Goal: Check status: Check status

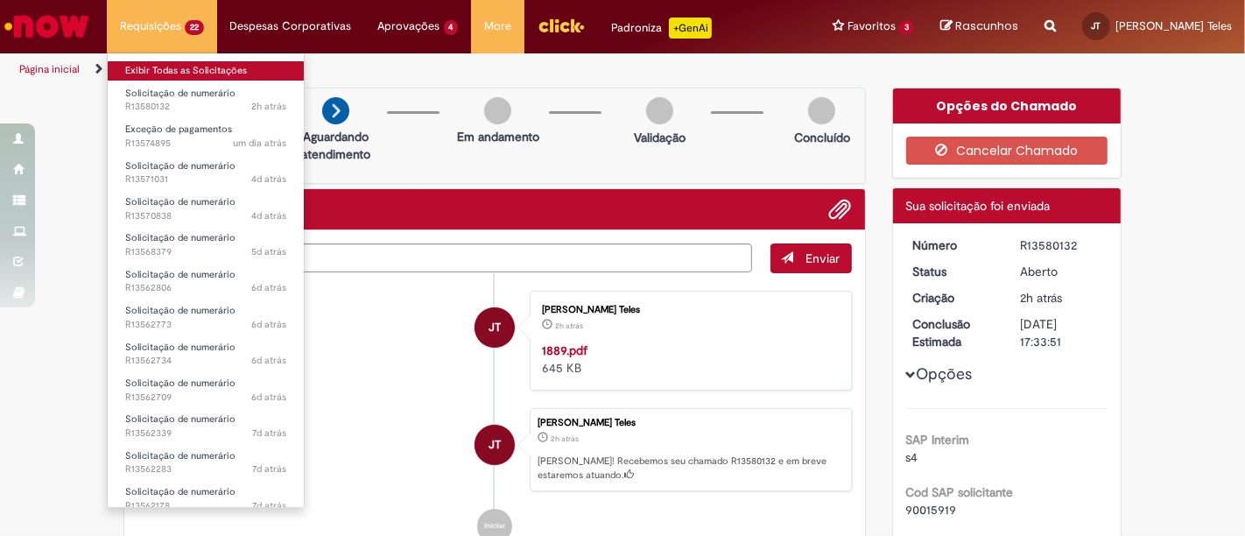
click at [144, 63] on link "Exibir Todas as Solicitações" at bounding box center [206, 70] width 196 height 19
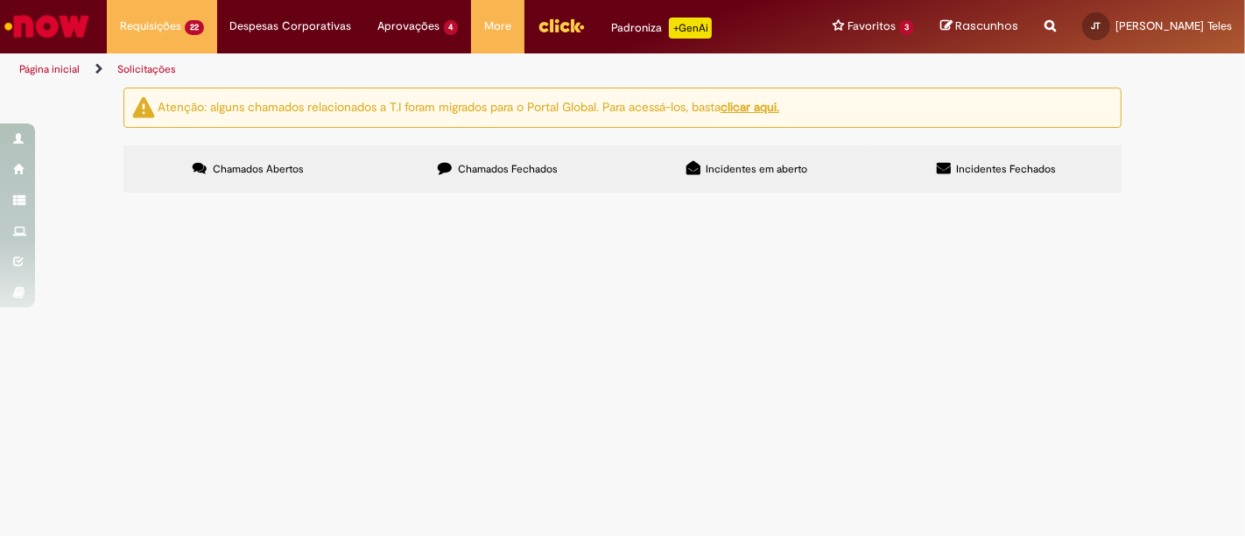
scroll to position [795, 0]
click at [0, 0] on span "Solicitação de numerário" at bounding box center [0, 0] width 0 height 0
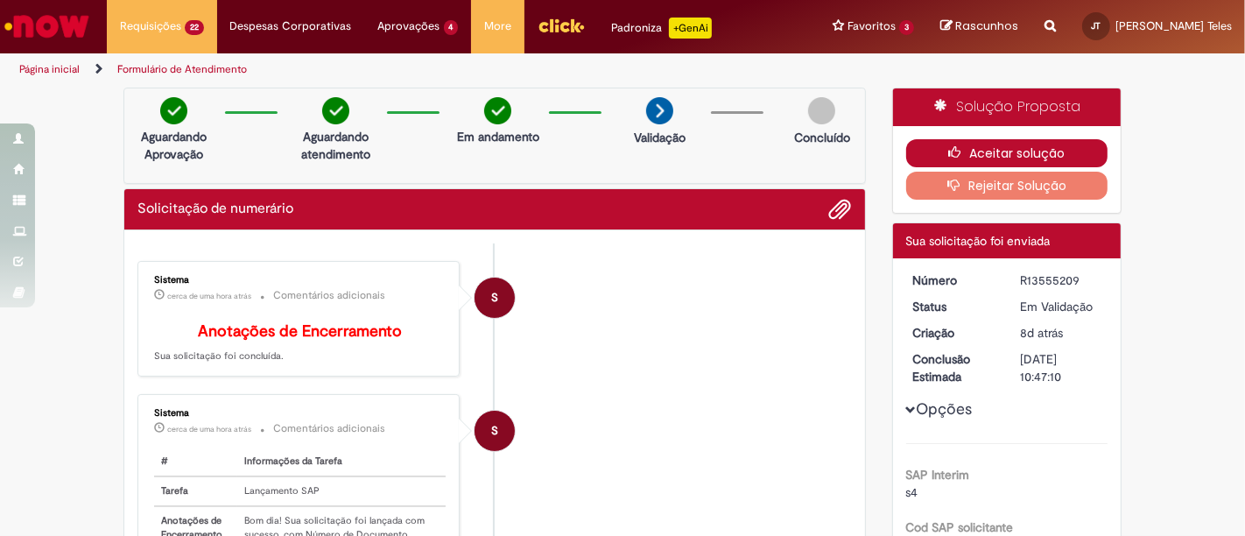
click at [948, 148] on icon "button" at bounding box center [958, 152] width 21 height 12
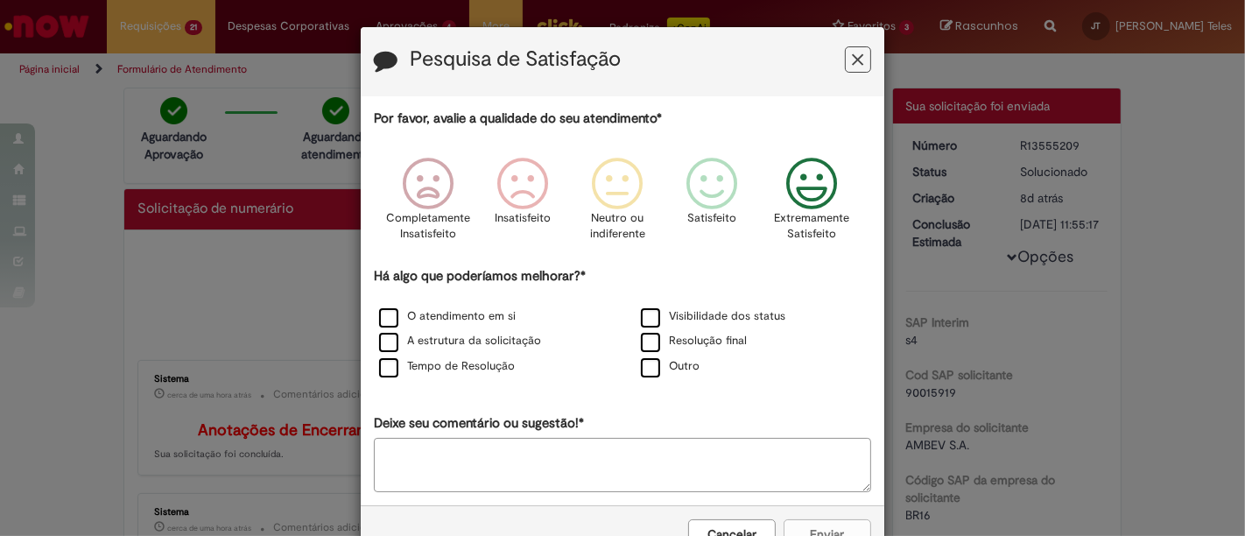
click at [800, 191] on icon "Feedback" at bounding box center [812, 184] width 66 height 53
click at [386, 311] on label "O atendimento em si" at bounding box center [447, 316] width 137 height 17
click at [386, 368] on label "Tempo de Resolução" at bounding box center [447, 366] width 136 height 17
click at [641, 335] on label "Resolução final" at bounding box center [694, 341] width 106 height 17
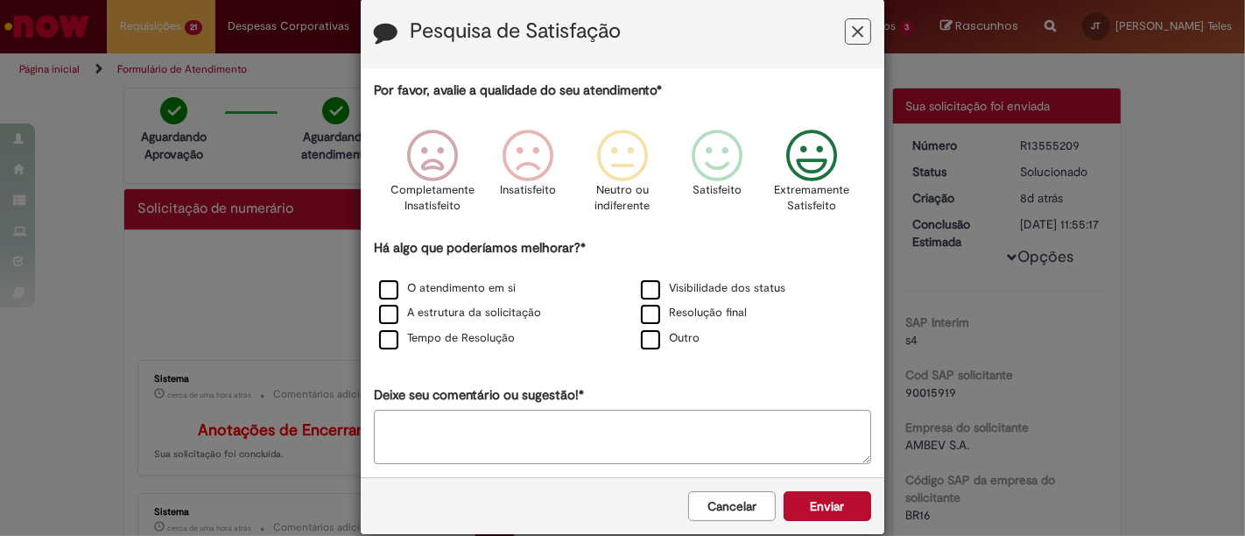
scroll to position [51, 0]
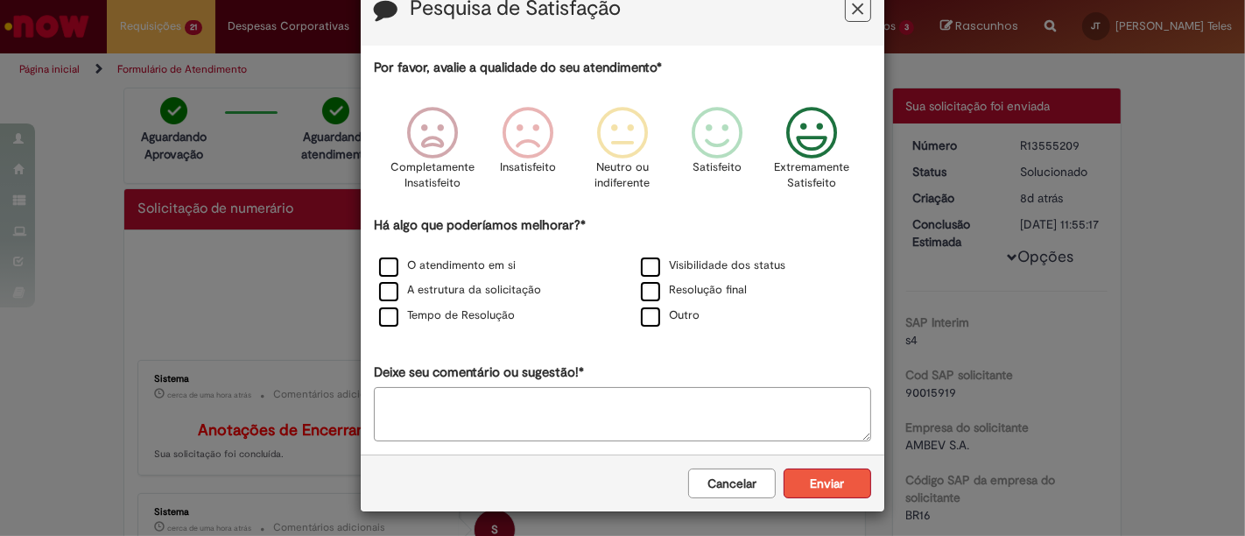
click at [827, 483] on button "Enviar" at bounding box center [828, 483] width 88 height 30
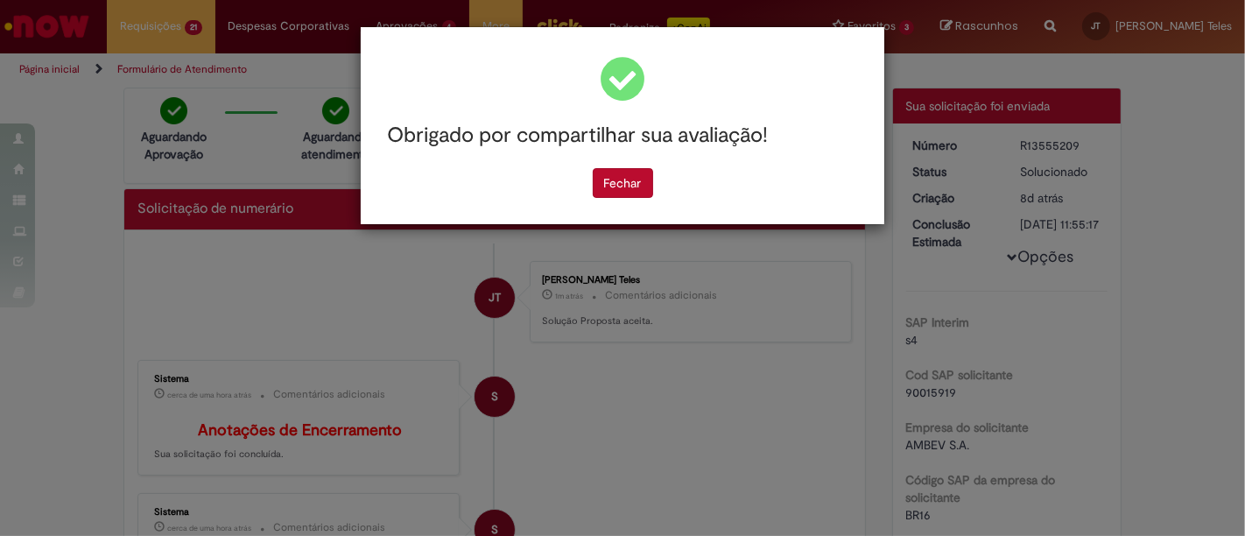
scroll to position [0, 0]
click at [630, 179] on button "Fechar" at bounding box center [623, 183] width 60 height 30
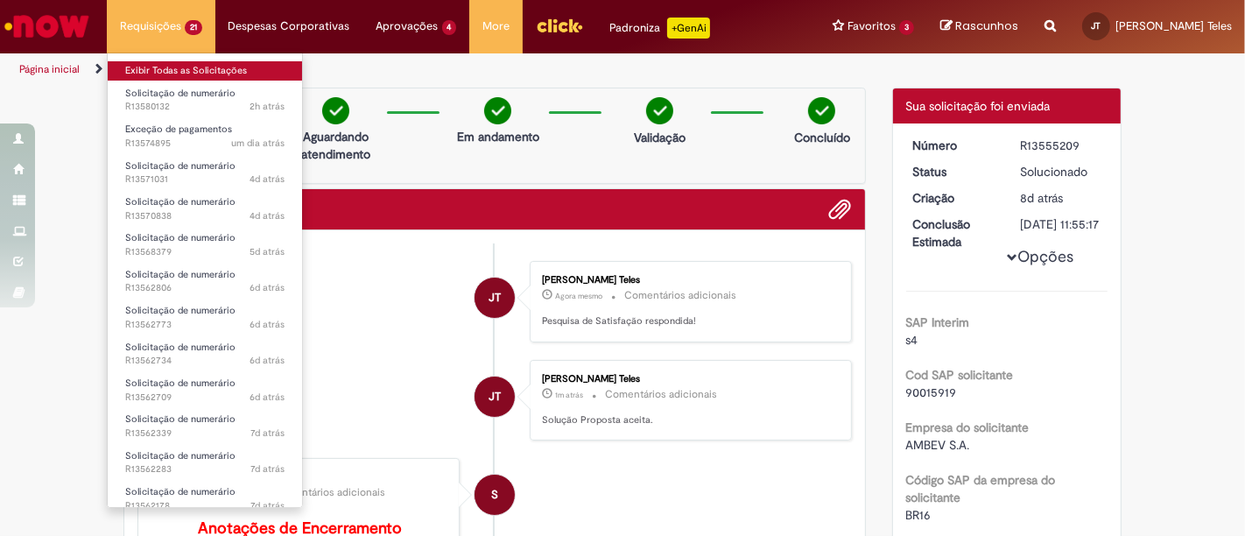
click at [141, 71] on link "Exibir Todas as Solicitações" at bounding box center [205, 70] width 194 height 19
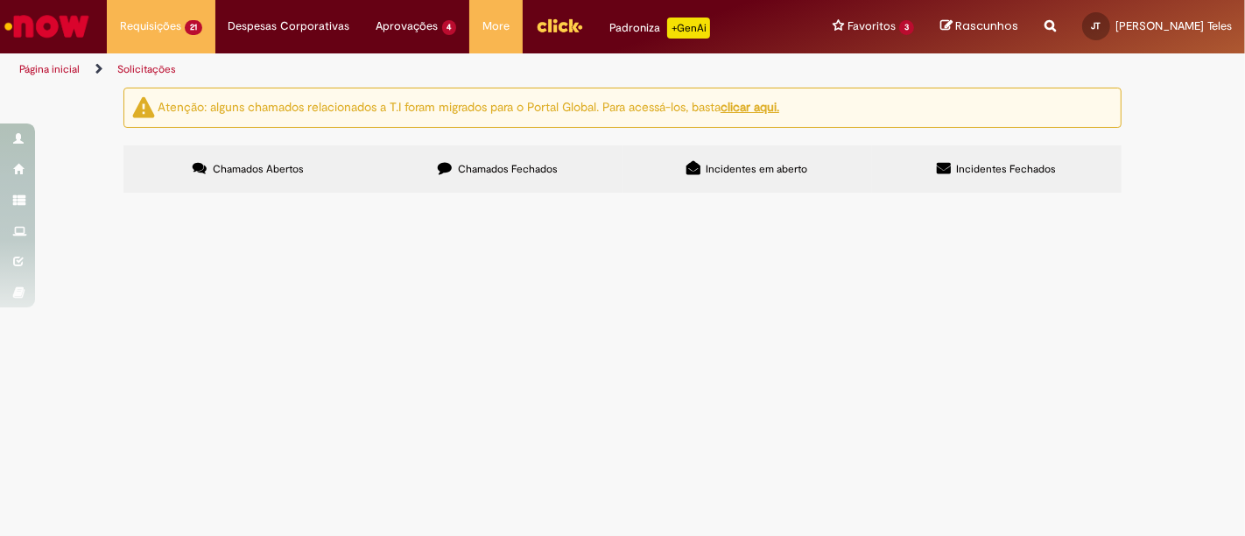
scroll to position [778, 0]
click at [0, 0] on span "Srs, boa tarde ! O fornecedor está informando que foi retido indevidamente o va…" at bounding box center [0, 0] width 0 height 0
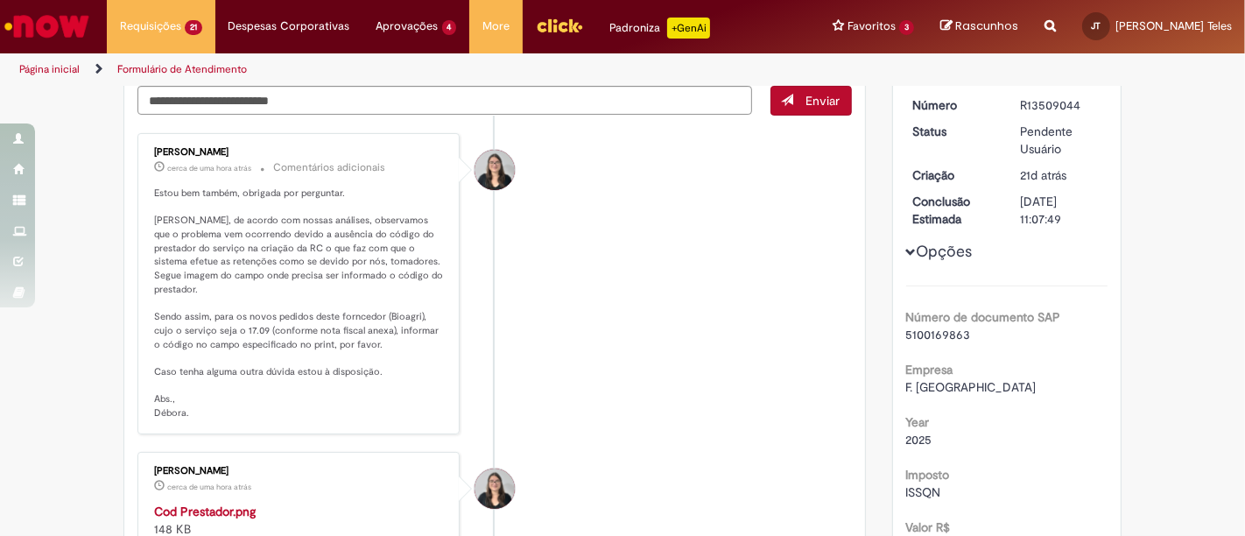
scroll to position [194, 0]
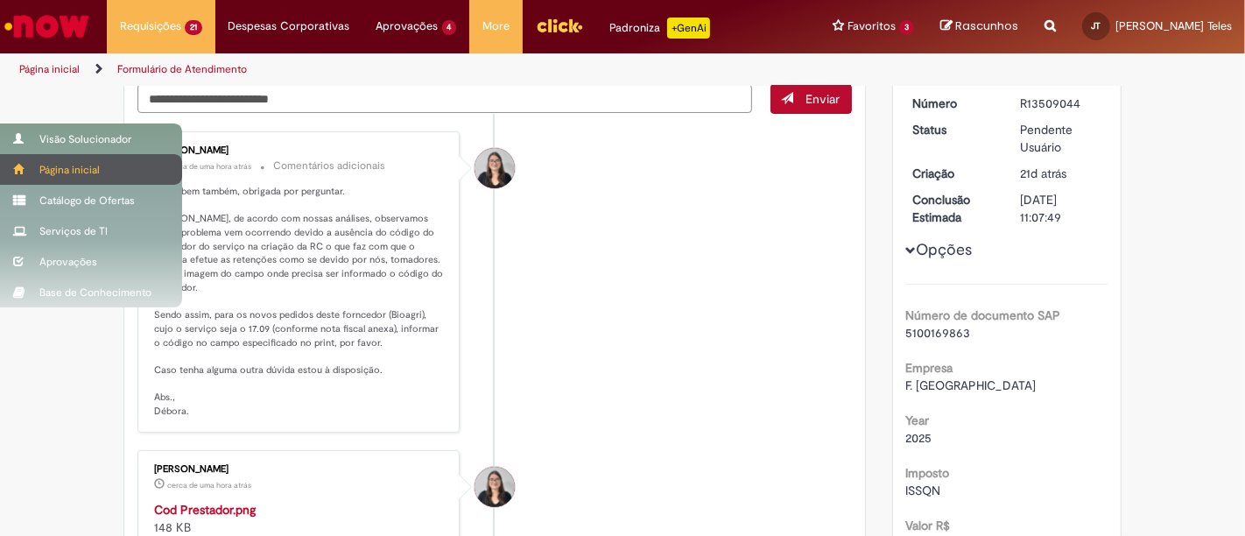
click at [25, 164] on span at bounding box center [19, 169] width 13 height 11
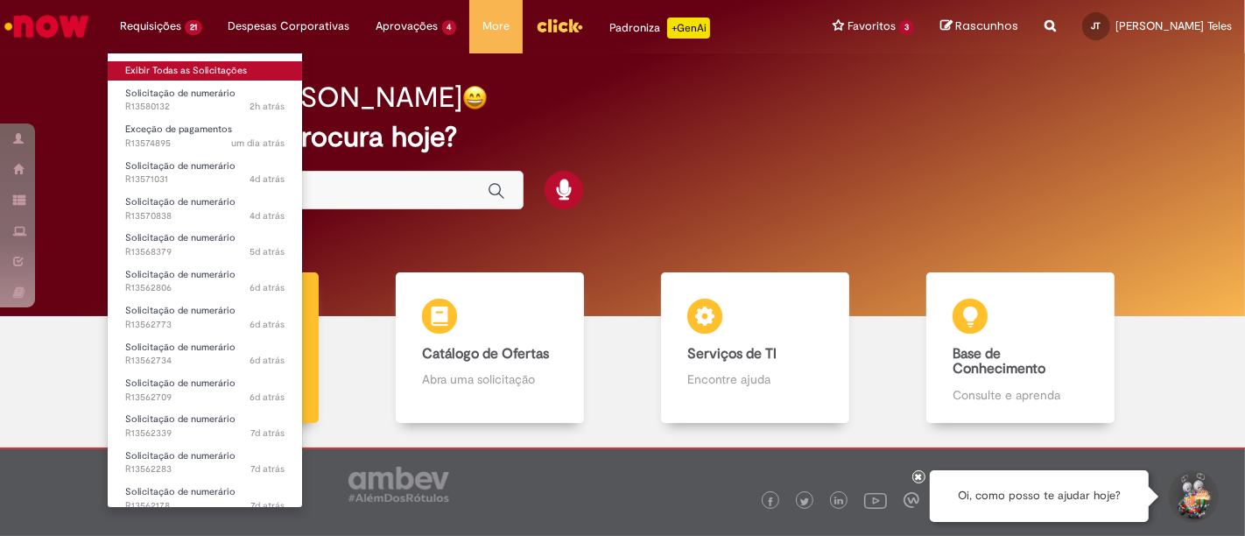
click at [149, 65] on link "Exibir Todas as Solicitações" at bounding box center [205, 70] width 194 height 19
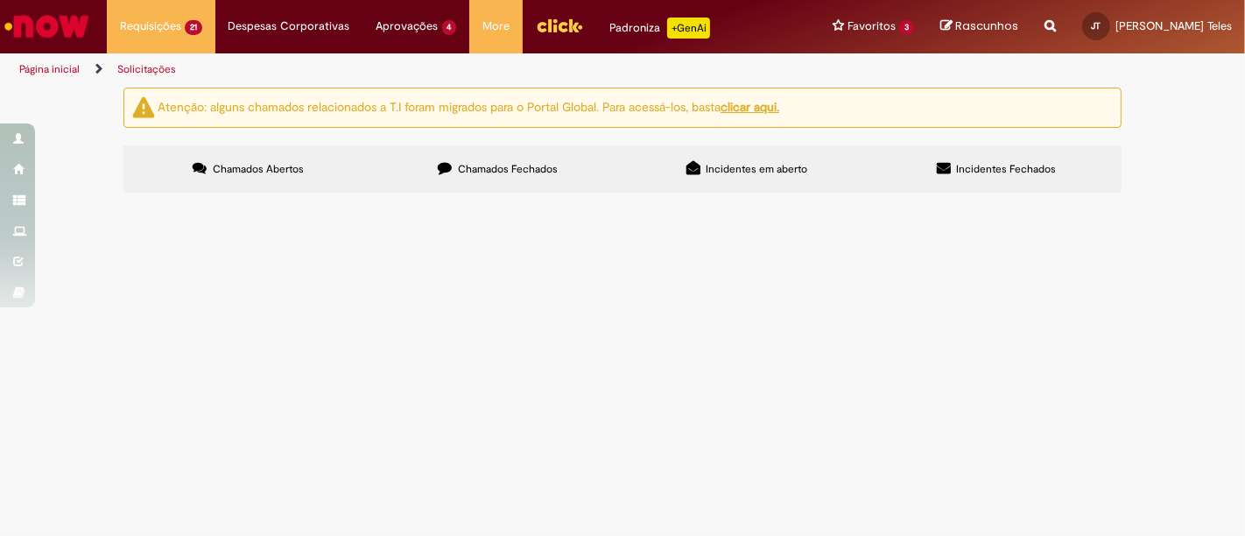
scroll to position [778, 0]
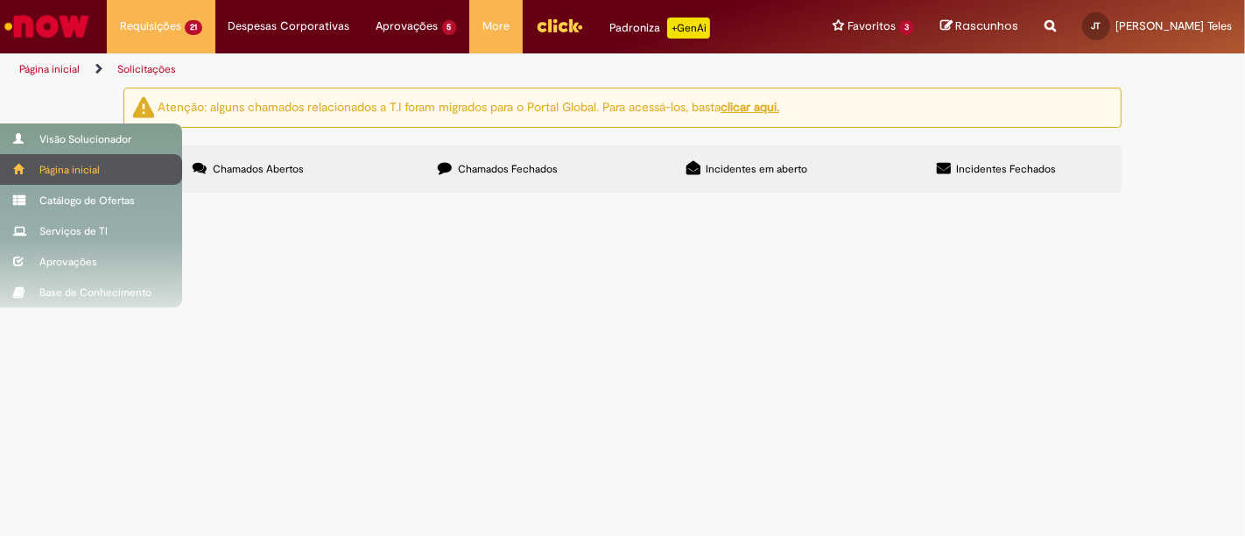
click at [31, 162] on div "Página inicial" at bounding box center [91, 169] width 182 height 31
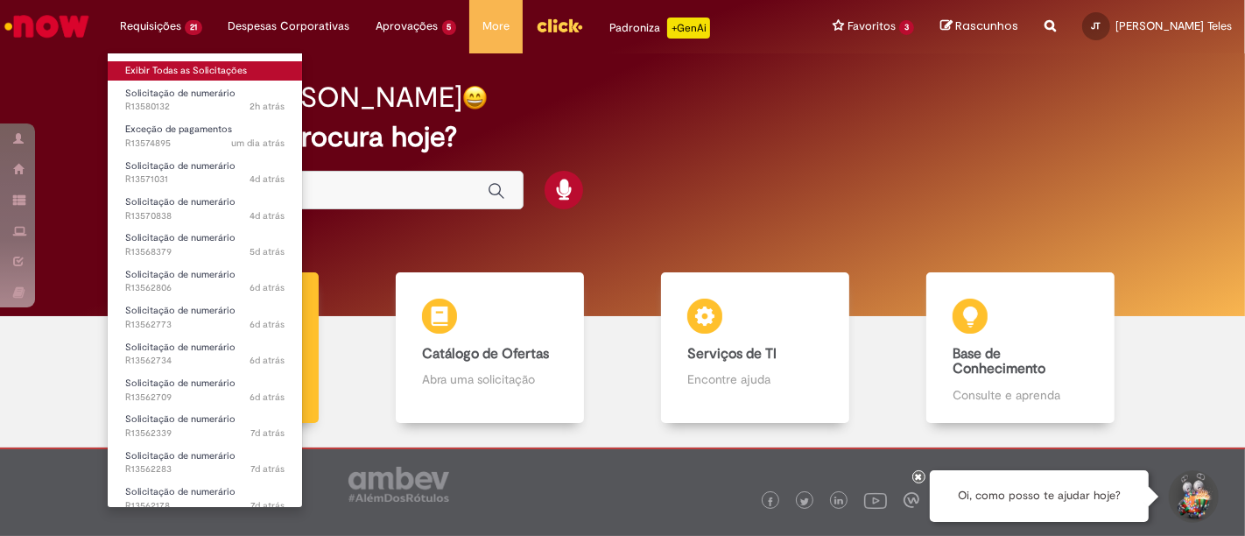
click at [159, 71] on link "Exibir Todas as Solicitações" at bounding box center [205, 70] width 194 height 19
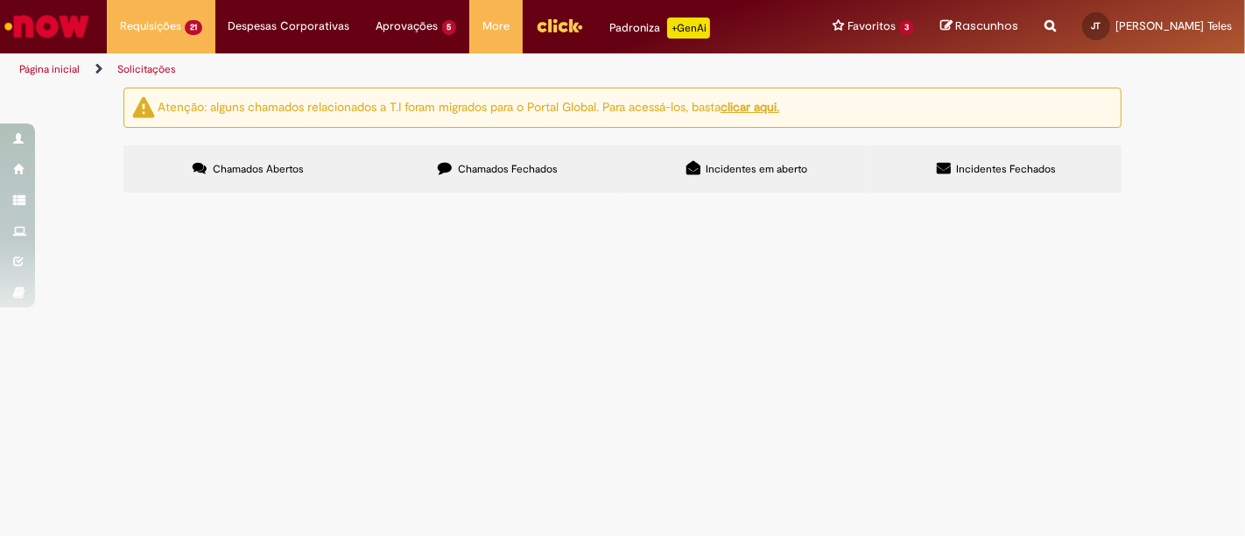
scroll to position [583, 0]
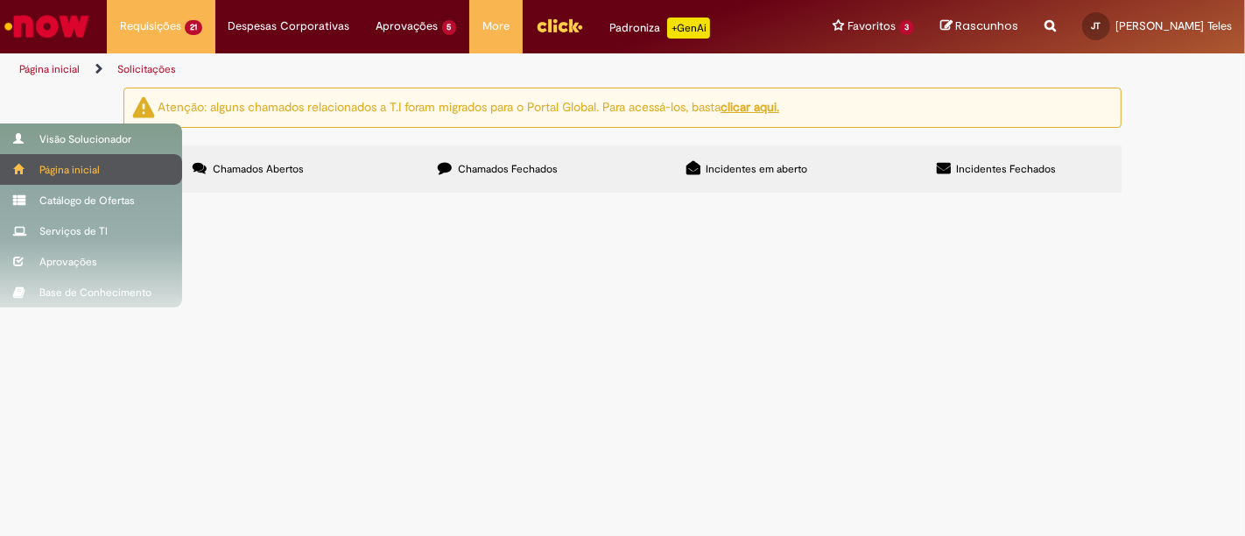
click at [19, 164] on span at bounding box center [19, 169] width 13 height 11
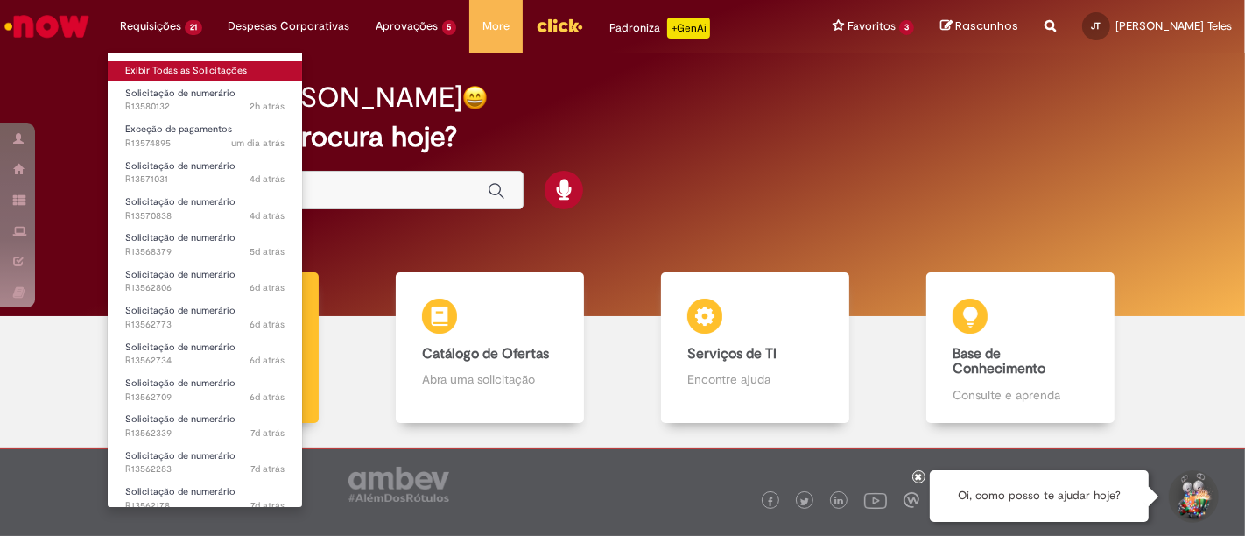
click at [166, 70] on link "Exibir Todas as Solicitações" at bounding box center [205, 70] width 194 height 19
